Goal: Register for event/course

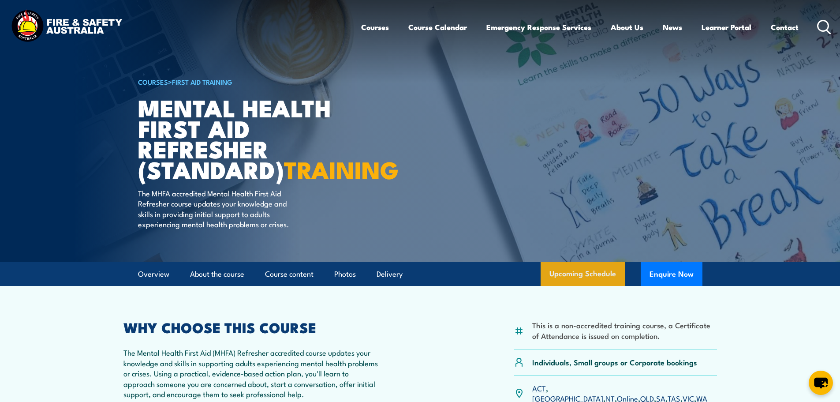
click at [589, 286] on link "Upcoming Schedule" at bounding box center [583, 274] width 84 height 24
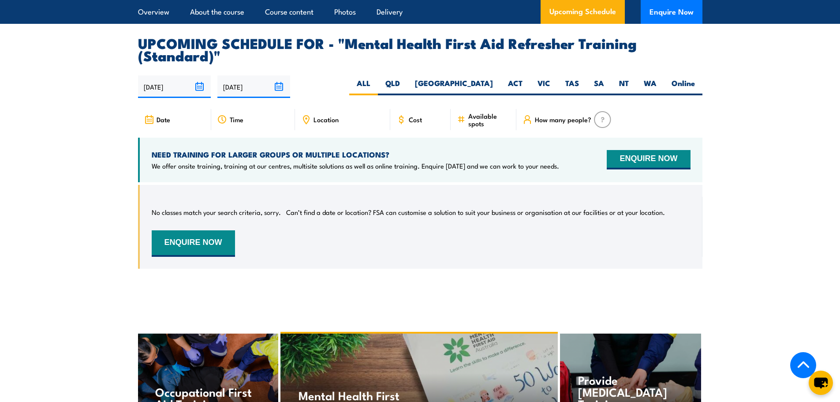
scroll to position [1648, 0]
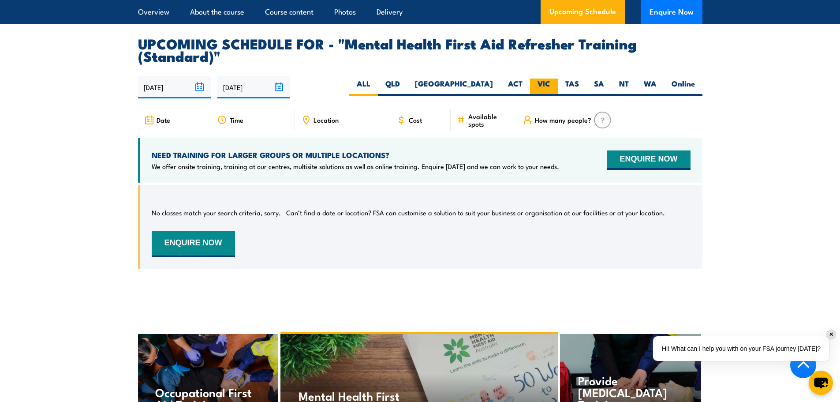
click at [547, 94] on label "VIC" at bounding box center [544, 87] width 28 height 17
click at [551, 84] on input "VIC" at bounding box center [554, 82] width 6 height 6
radio input "true"
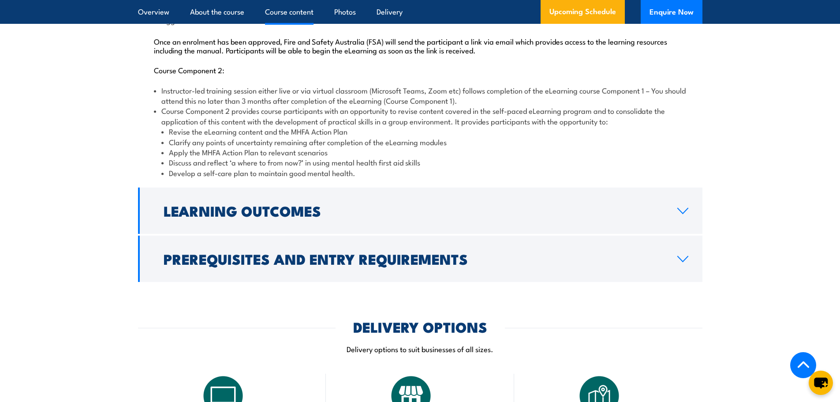
scroll to position [766, 0]
